Goal: Navigation & Orientation: Find specific page/section

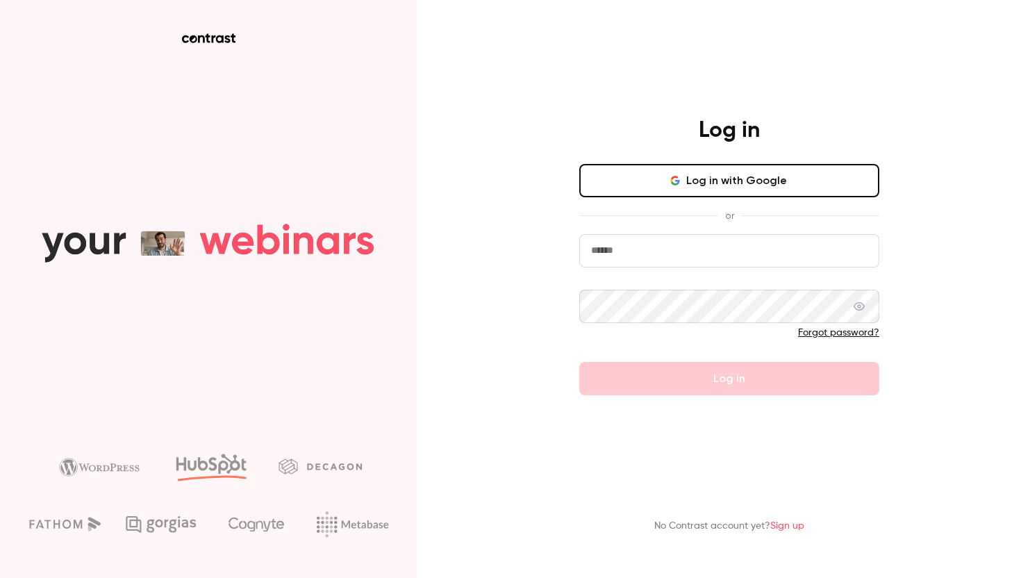
click at [673, 187] on button "Log in with Google" at bounding box center [730, 180] width 300 height 33
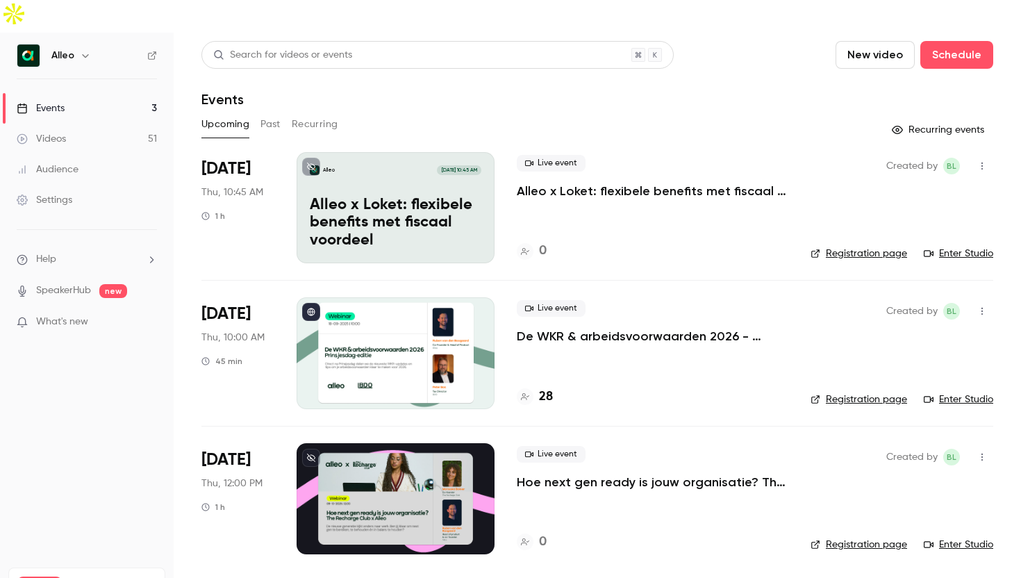
click at [80, 50] on icon "button" at bounding box center [85, 55] width 11 height 11
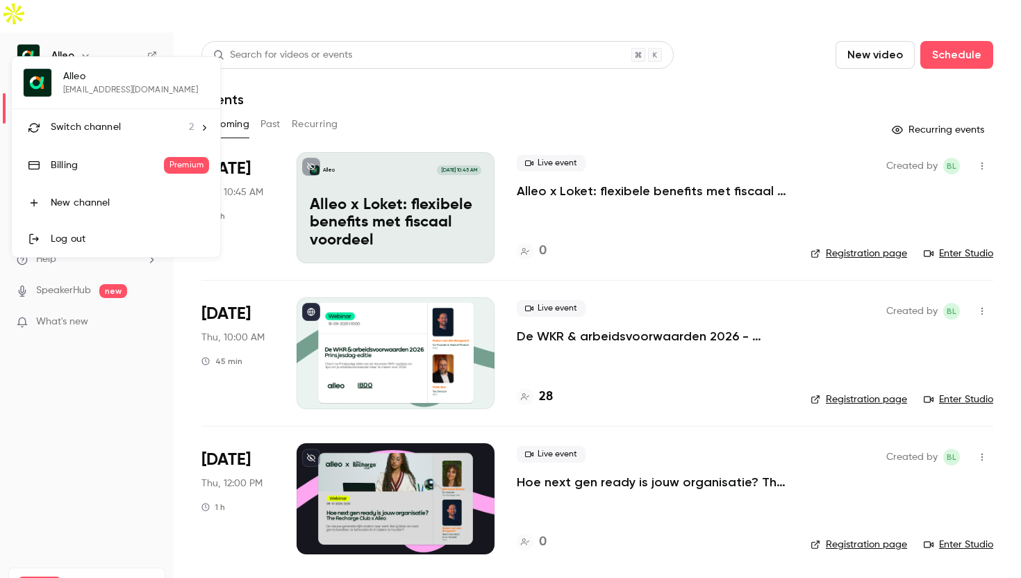
click at [92, 129] on span "Switch channel" at bounding box center [86, 127] width 70 height 15
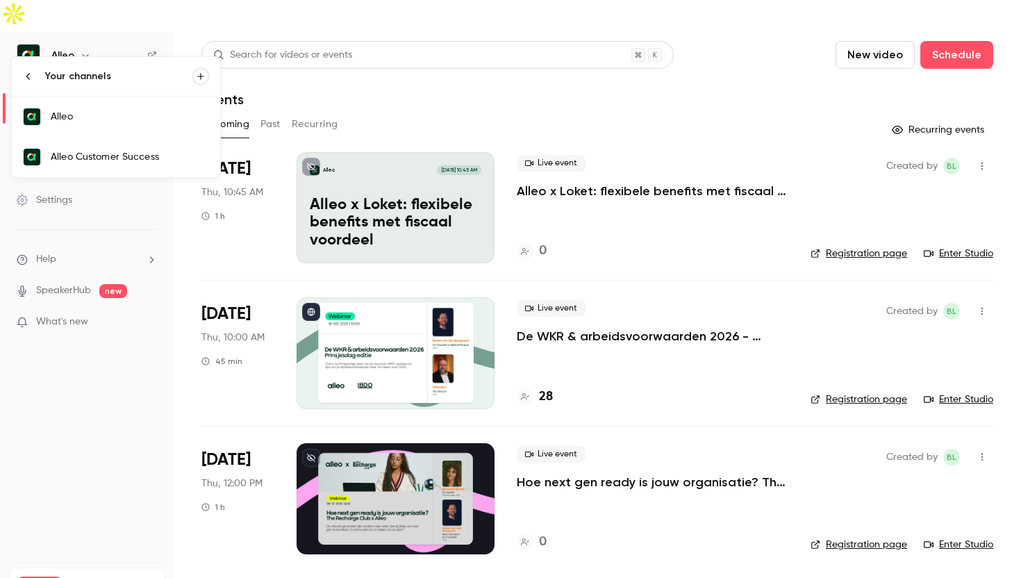
click at [99, 160] on div "Alleo Customer Success" at bounding box center [130, 157] width 158 height 14
